Goal: Transaction & Acquisition: Purchase product/service

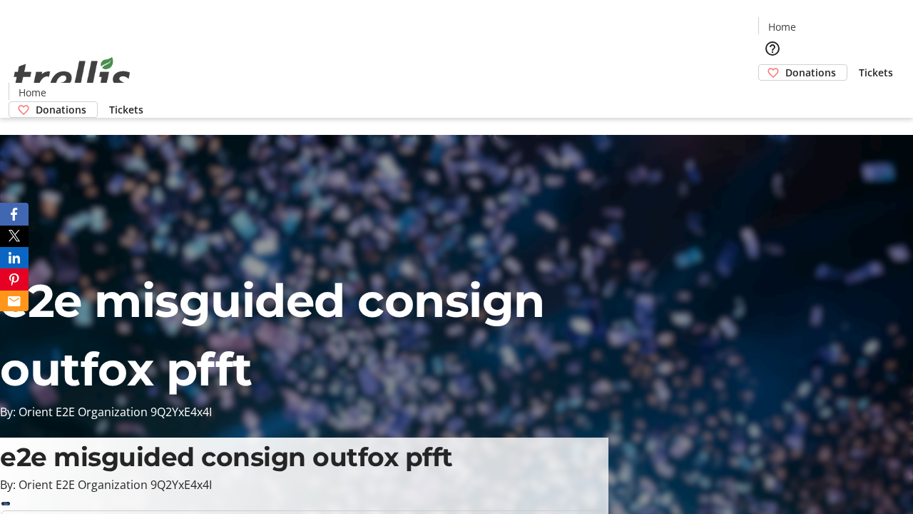
click at [785, 65] on span "Donations" at bounding box center [810, 72] width 51 height 15
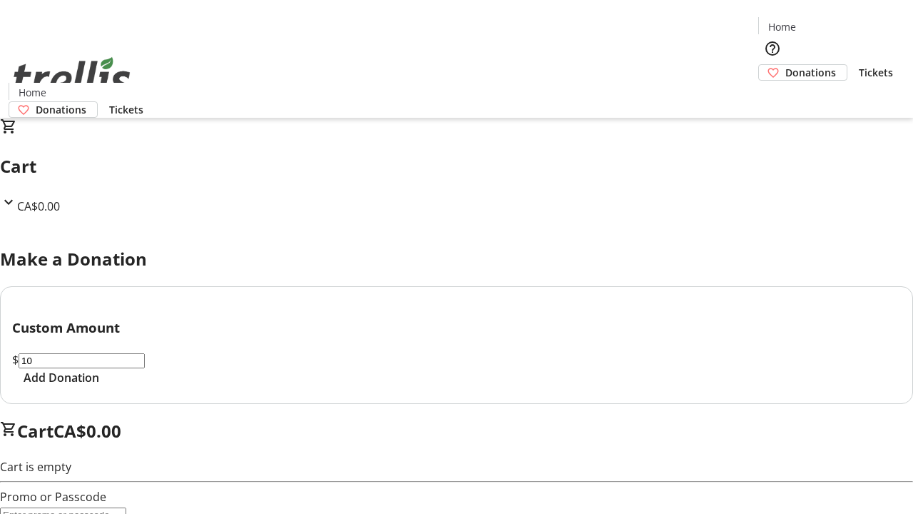
click at [99, 386] on span "Add Donation" at bounding box center [62, 377] width 76 height 17
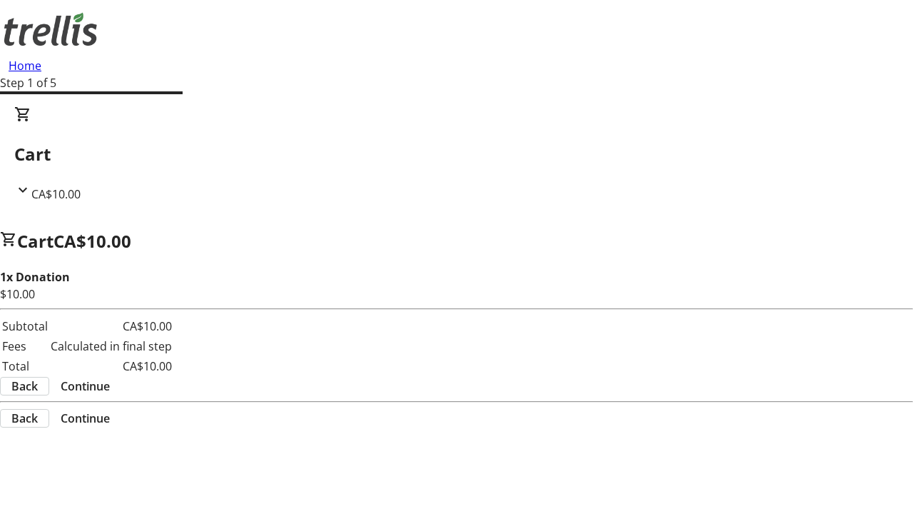
select select "CA"
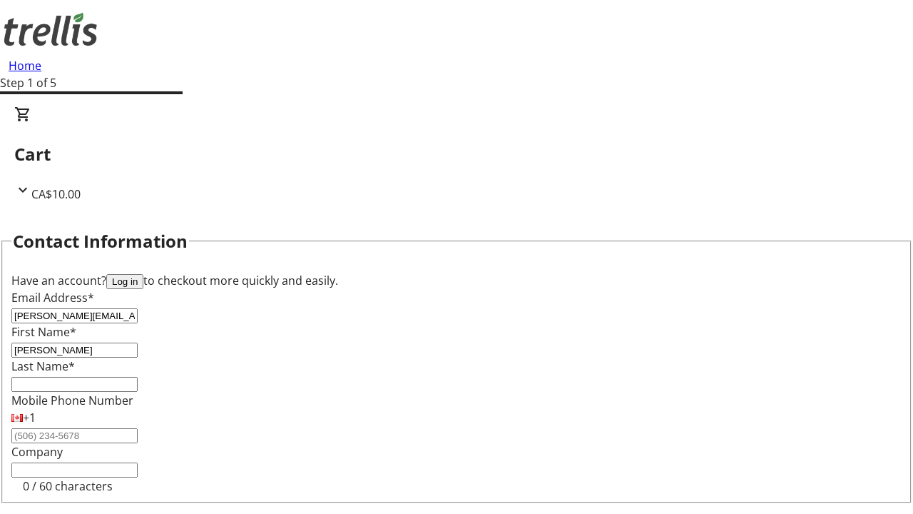
type input "[PERSON_NAME]"
type input "Price"
type input "[STREET_ADDRESS][PERSON_NAME]"
type input "Kelowna"
select select "BC"
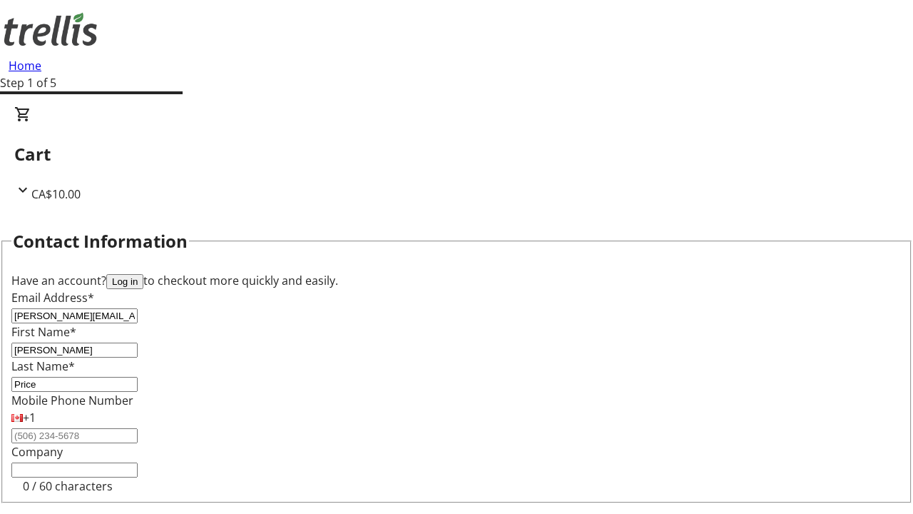
type input "Kelowna"
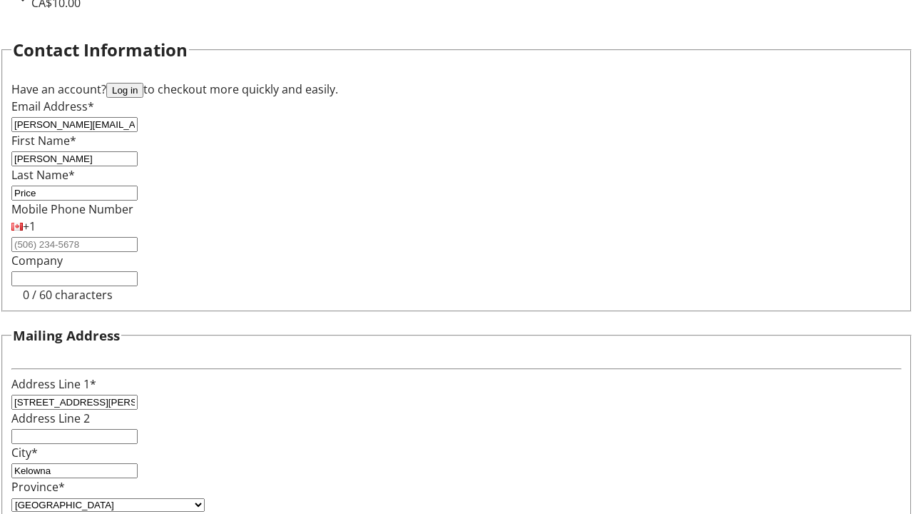
type input "V1Y 0C2"
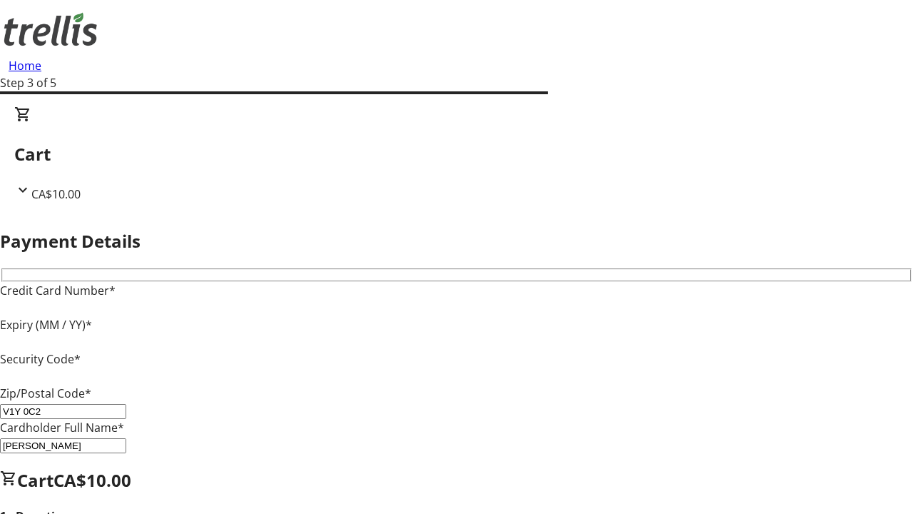
type input "V1Y 0C2"
